Goal: Navigation & Orientation: Find specific page/section

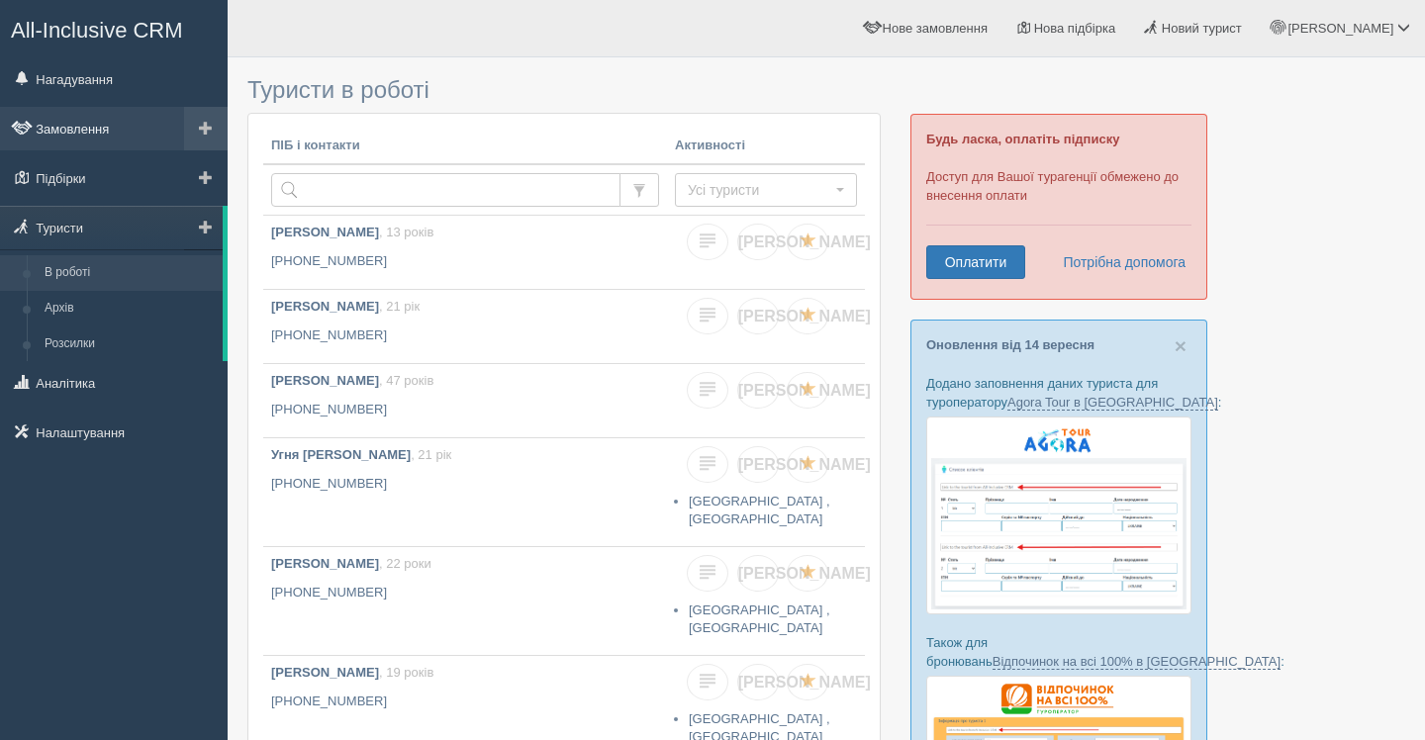
click at [113, 123] on link "Замовлення" at bounding box center [114, 129] width 228 height 44
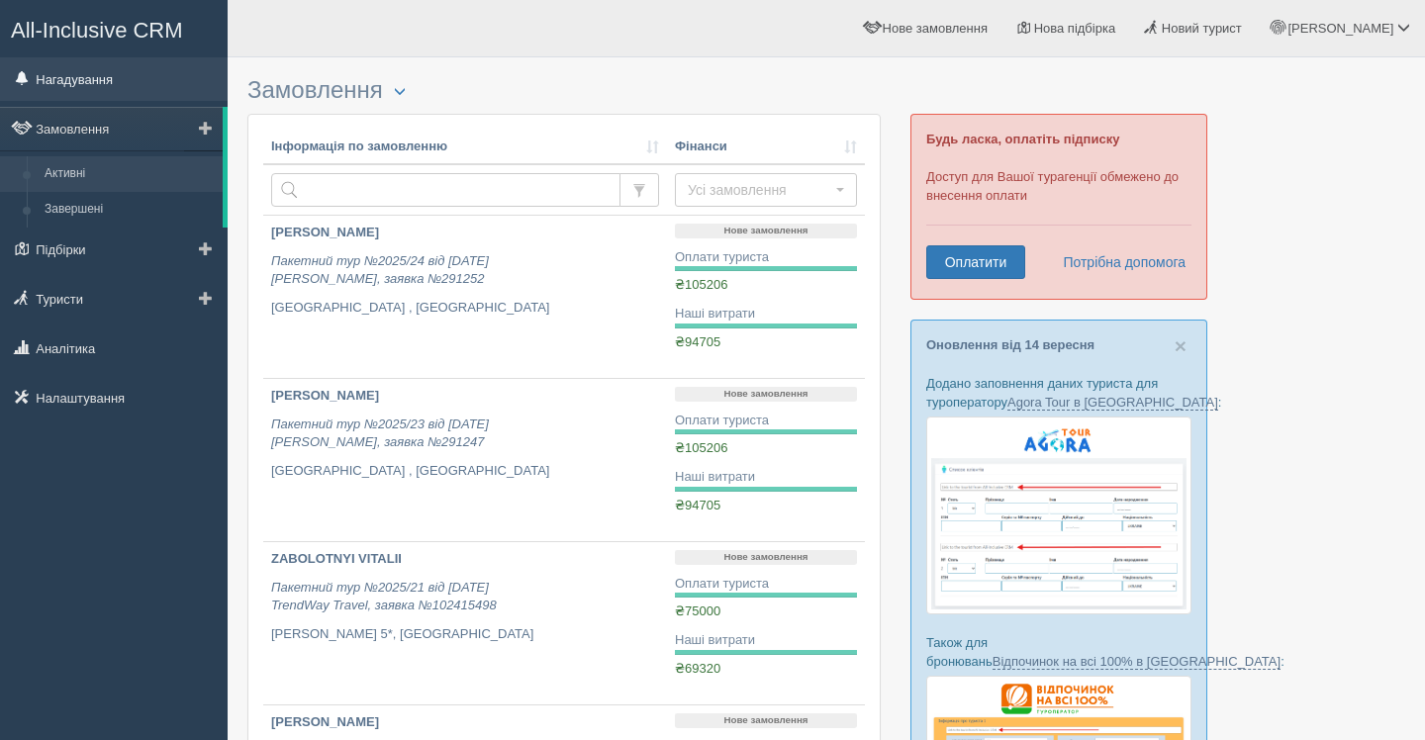
click at [137, 86] on link "Нагадування" at bounding box center [114, 79] width 228 height 44
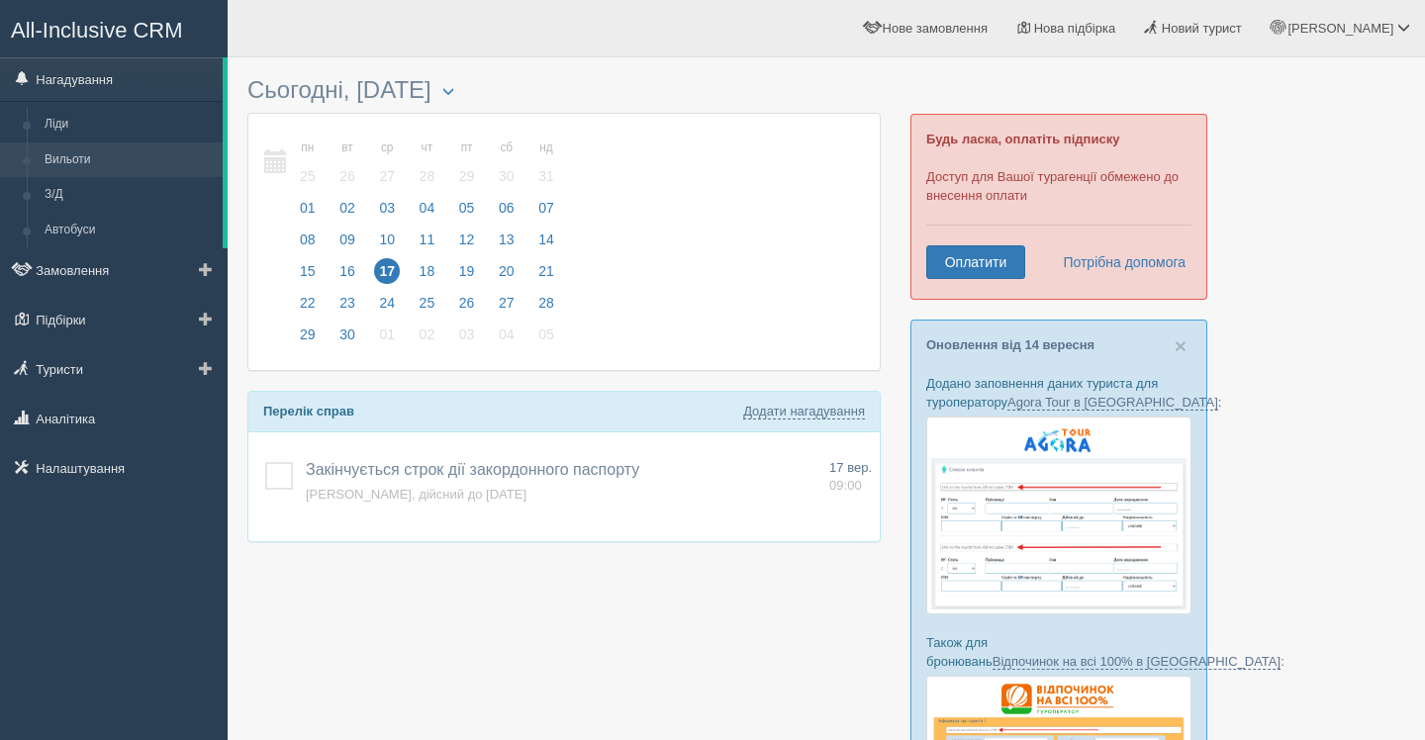
click at [140, 168] on link "Вильоти" at bounding box center [129, 161] width 187 height 36
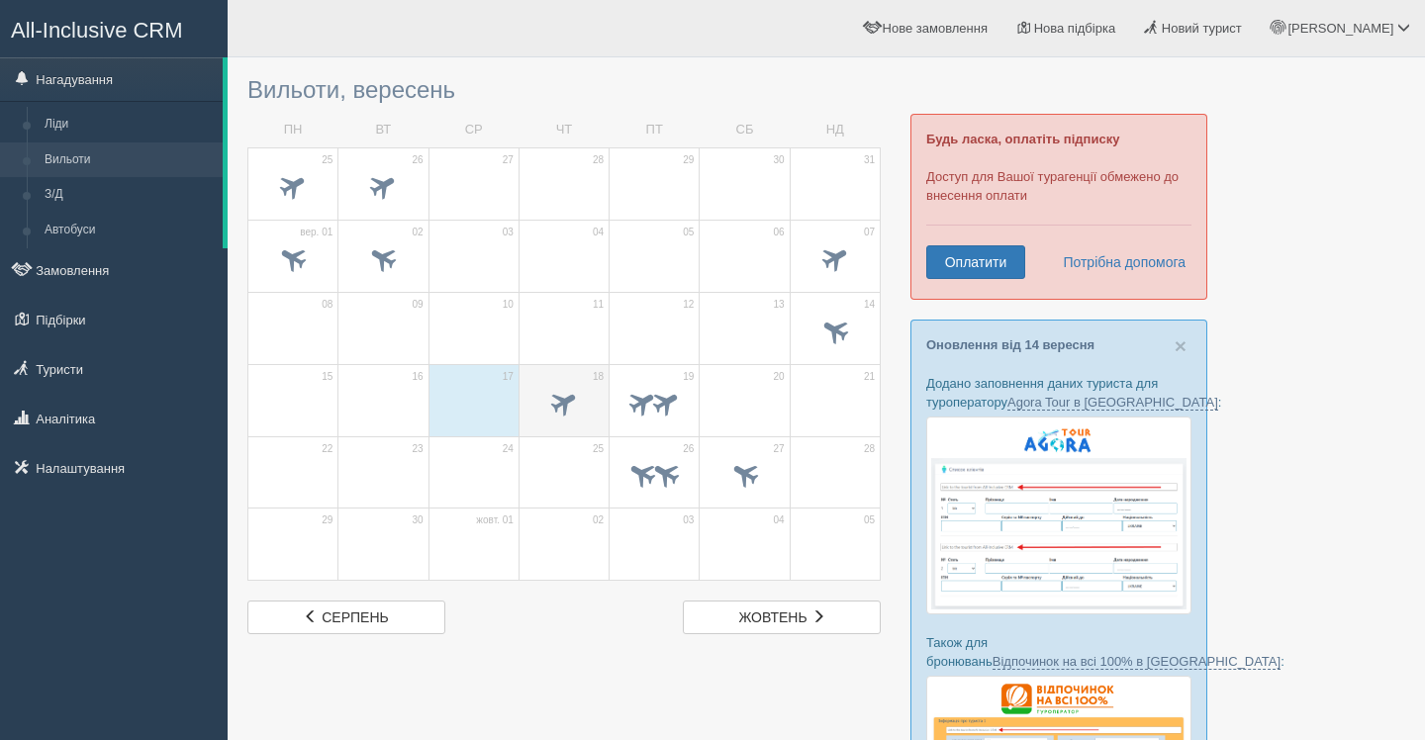
click at [576, 416] on span at bounding box center [564, 405] width 69 height 34
